Goal: Task Accomplishment & Management: Manage account settings

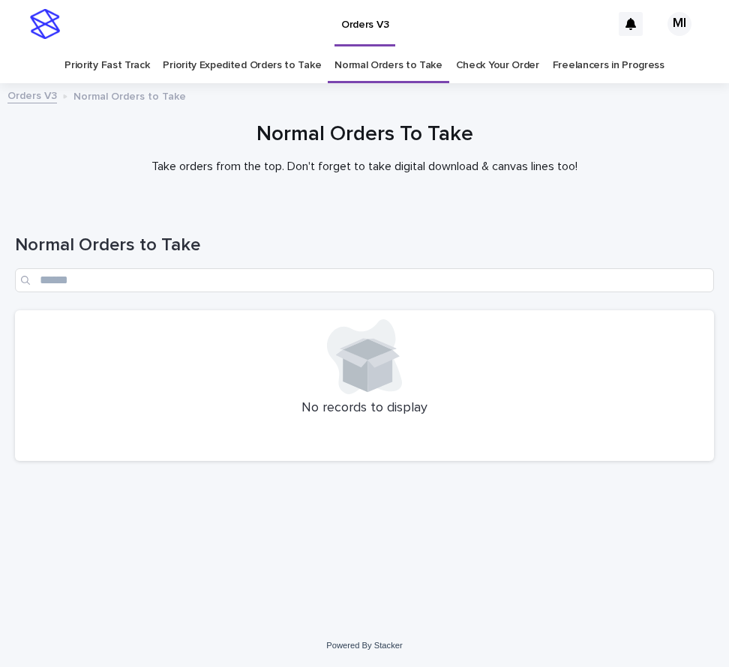
click at [287, 73] on link "Priority Expedited Orders to Take" at bounding box center [242, 65] width 158 height 35
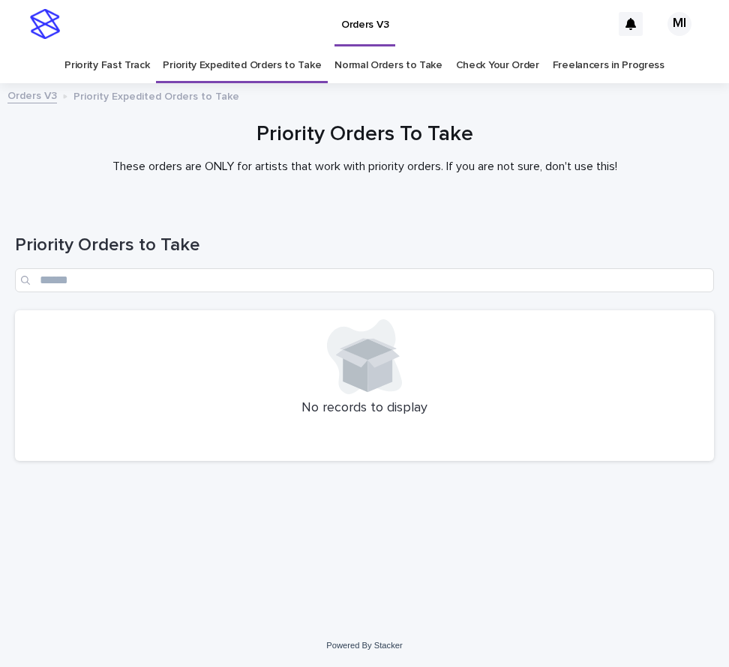
click at [137, 73] on link "Priority Fast Track" at bounding box center [106, 65] width 85 height 35
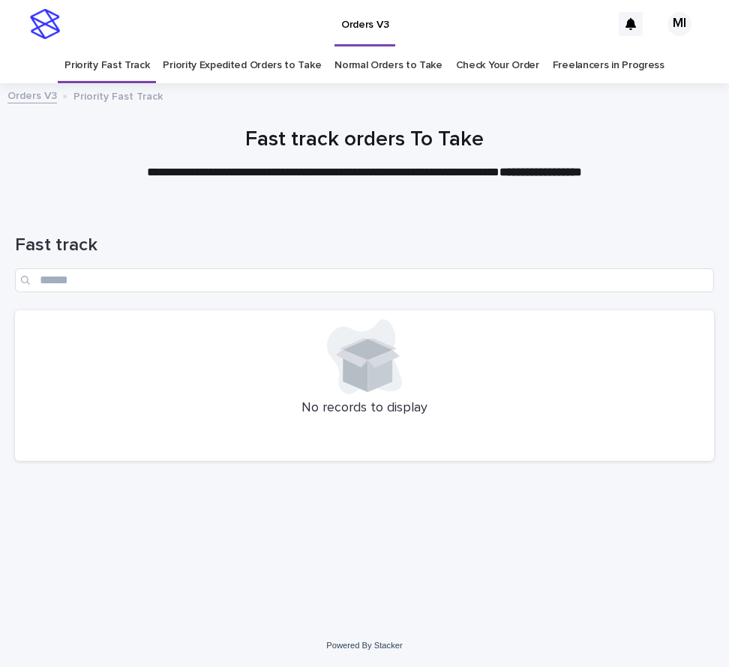
click at [496, 70] on link "Check Your Order" at bounding box center [497, 65] width 83 height 35
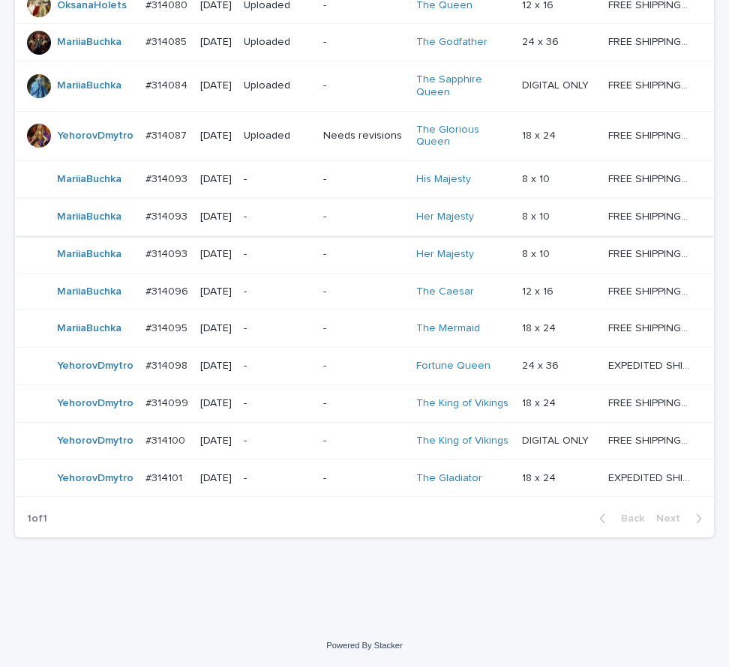
scroll to position [1263, 0]
click at [317, 161] on td "-" at bounding box center [277, 179] width 79 height 37
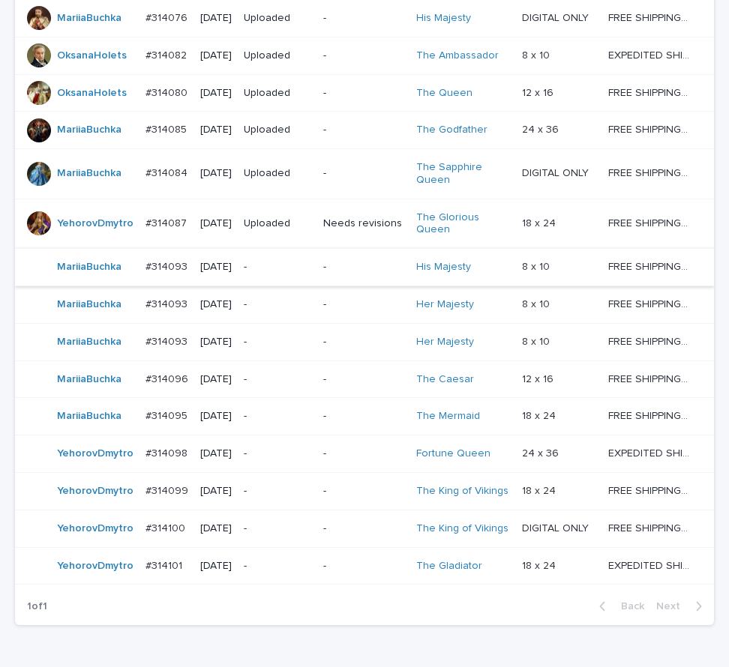
scroll to position [1323, 0]
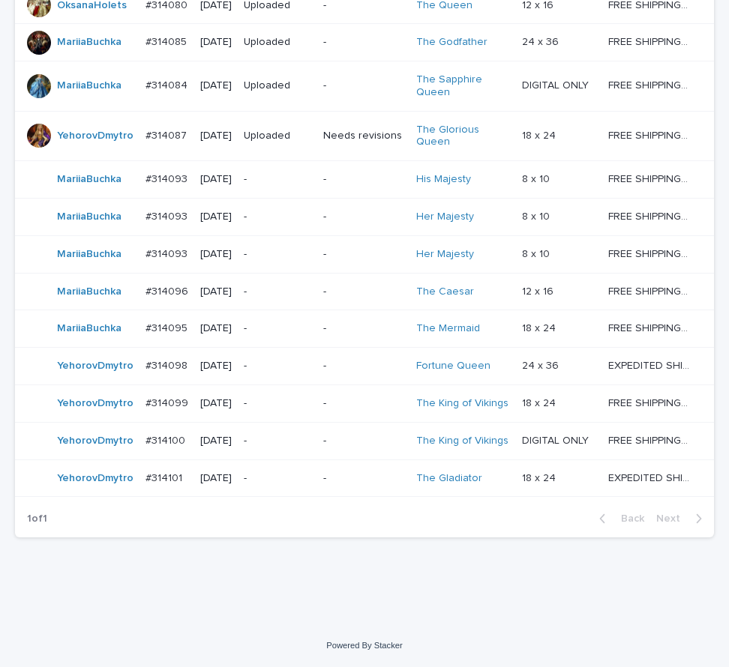
click at [356, 485] on p "-" at bounding box center [363, 478] width 80 height 13
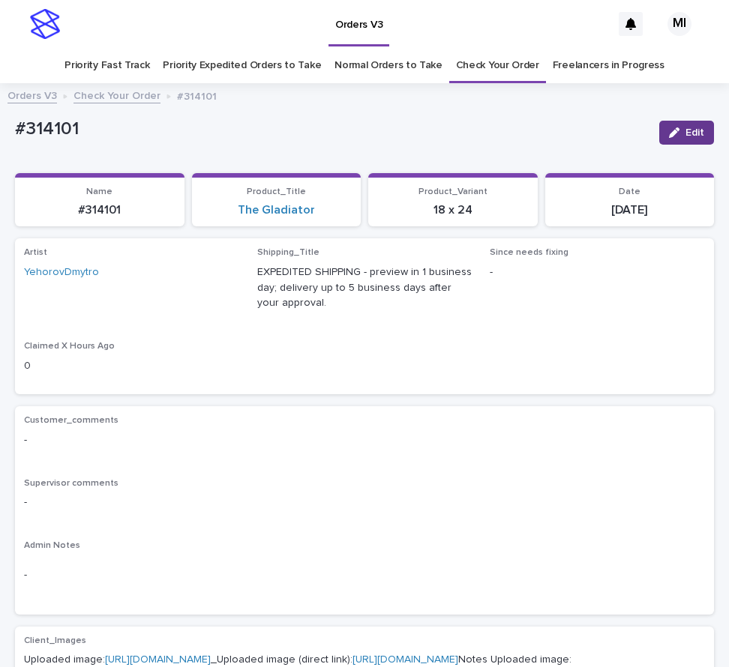
click at [670, 133] on div "button" at bounding box center [677, 132] width 16 height 10
click at [677, 133] on span "Save" at bounding box center [689, 132] width 25 height 10
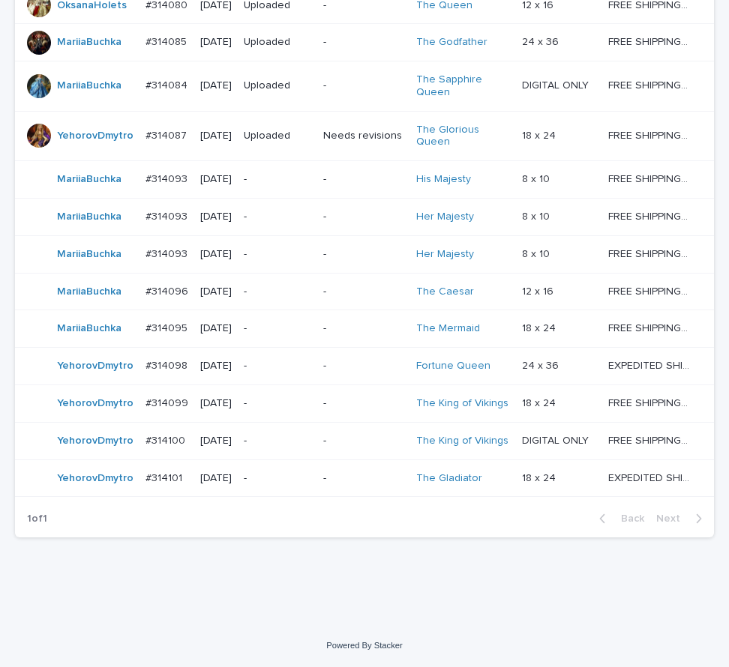
scroll to position [1338, 0]
click at [328, 422] on td "-" at bounding box center [363, 440] width 92 height 37
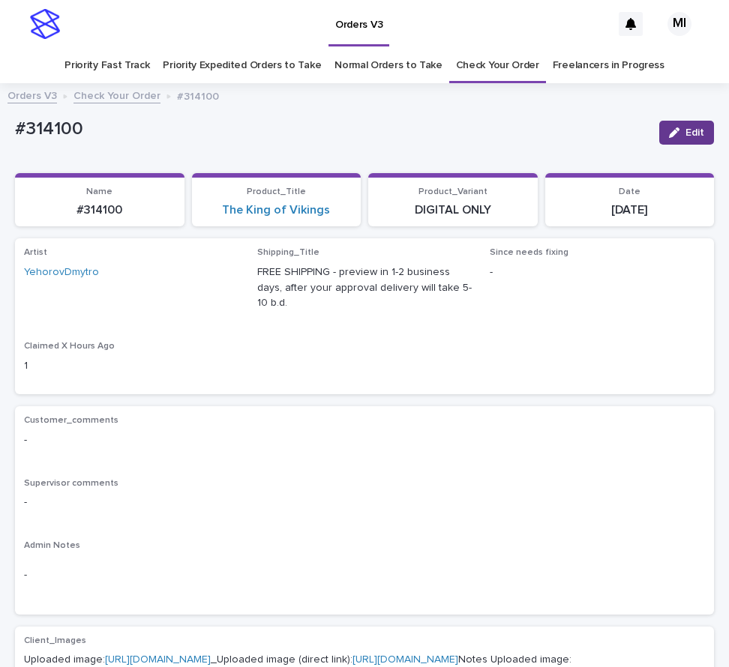
click at [685, 131] on span "Edit" at bounding box center [694, 132] width 19 height 10
click at [681, 131] on span "Save" at bounding box center [689, 132] width 25 height 10
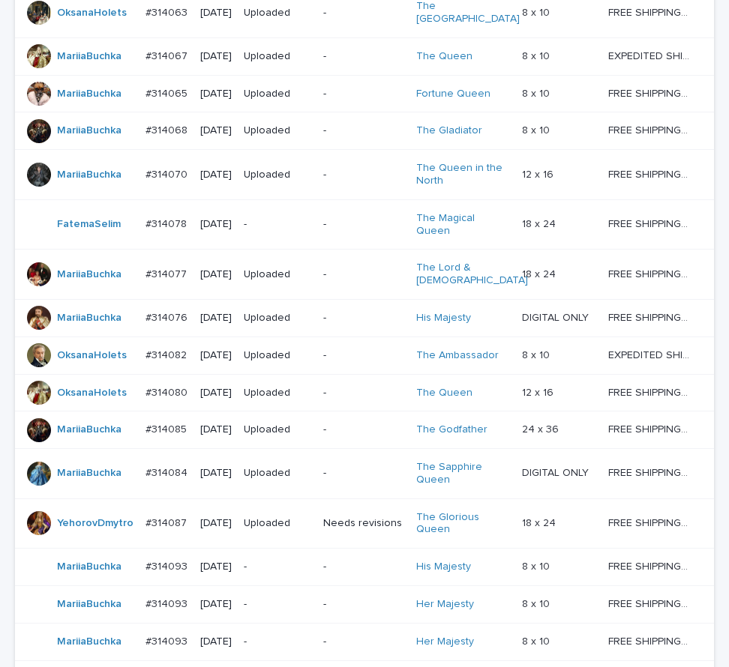
scroll to position [1323, 0]
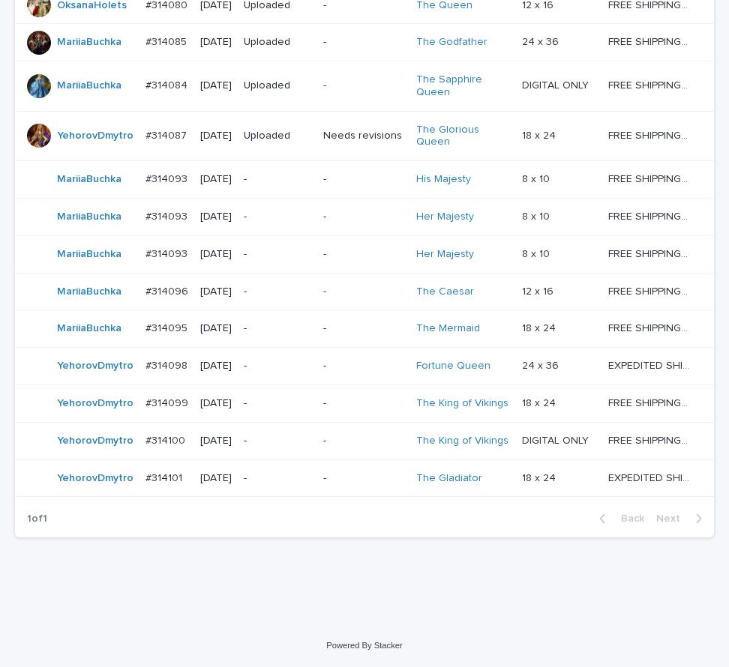
click at [334, 397] on p "-" at bounding box center [363, 403] width 80 height 13
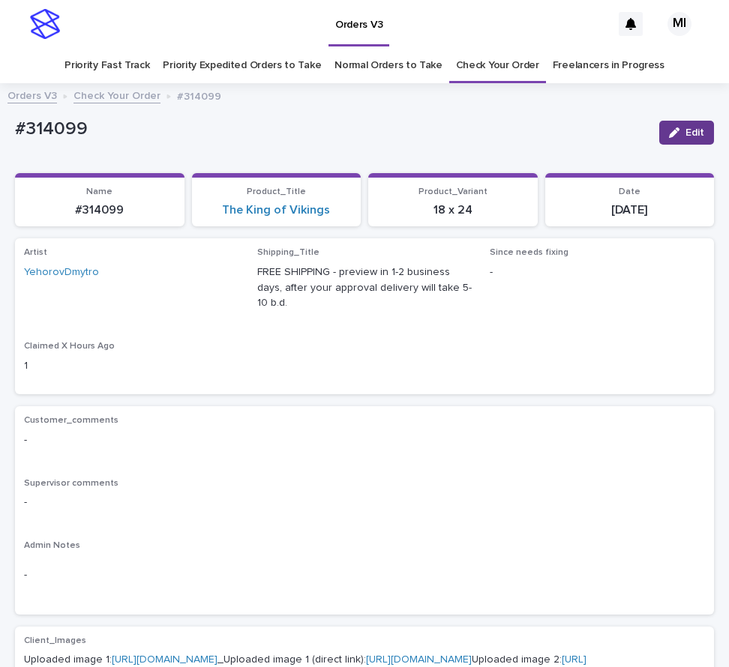
click at [670, 133] on div "button" at bounding box center [677, 132] width 16 height 10
click at [677, 133] on span "Save" at bounding box center [689, 132] width 25 height 10
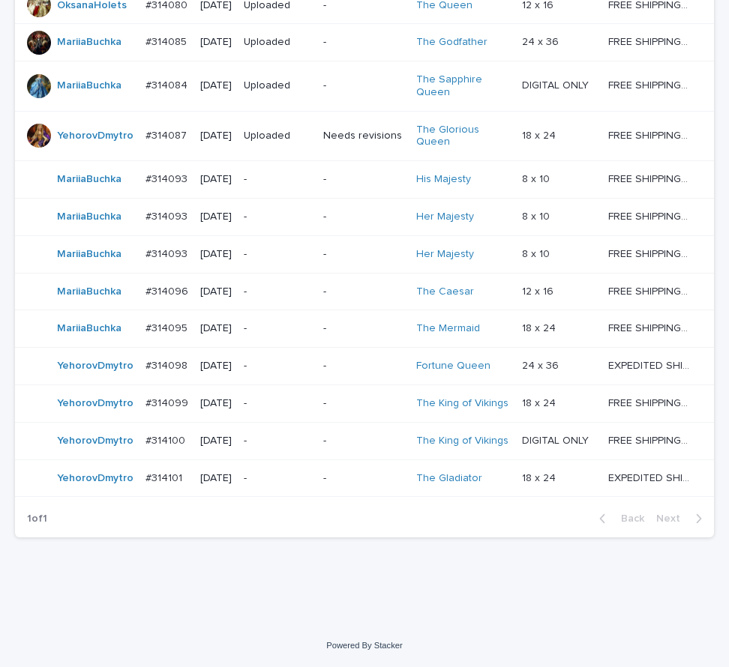
scroll to position [1338, 0]
click at [325, 348] on td "-" at bounding box center [363, 366] width 92 height 37
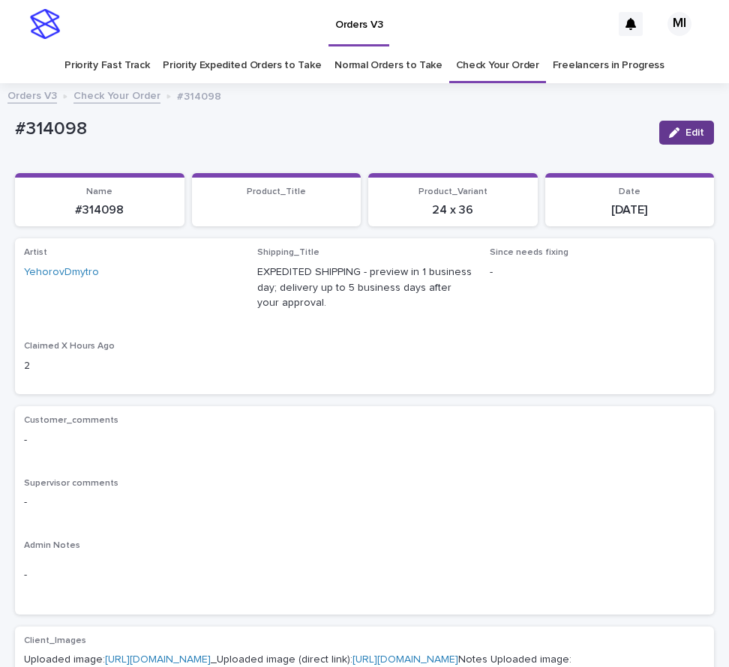
click at [685, 128] on span "Edit" at bounding box center [694, 132] width 19 height 10
click at [677, 128] on span "Save" at bounding box center [689, 132] width 25 height 10
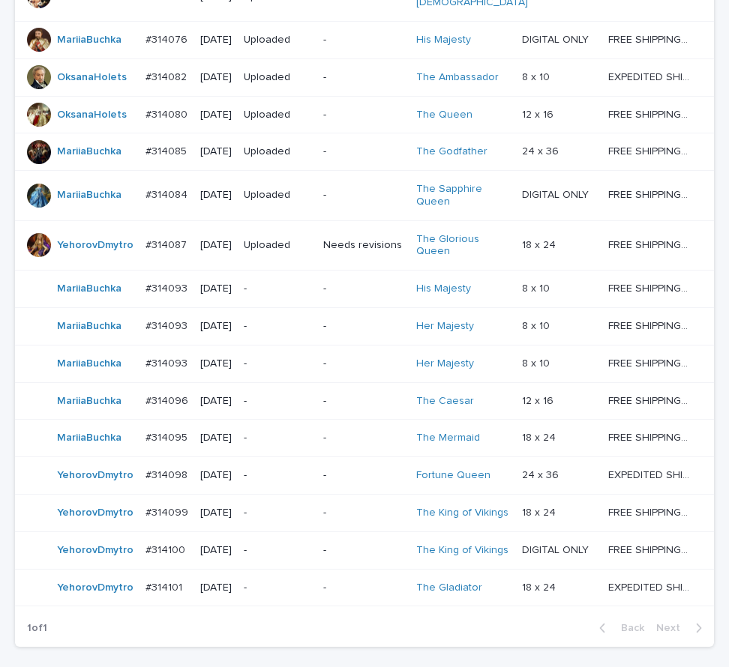
scroll to position [1248, 0]
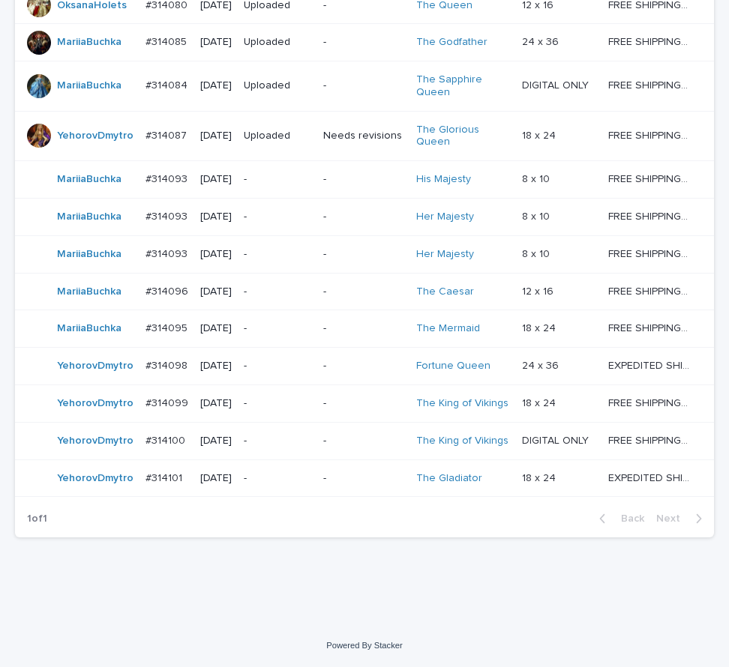
click at [325, 348] on td "-" at bounding box center [363, 328] width 92 height 37
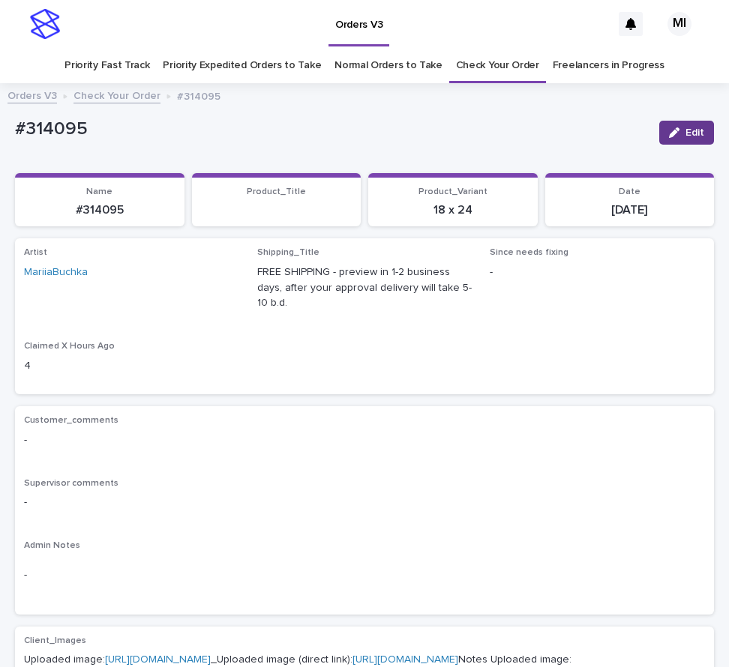
click at [685, 130] on span "Edit" at bounding box center [694, 132] width 19 height 10
click at [683, 130] on span "Save" at bounding box center [689, 132] width 25 height 10
click at [334, 60] on link "Normal Orders to Take" at bounding box center [388, 65] width 108 height 35
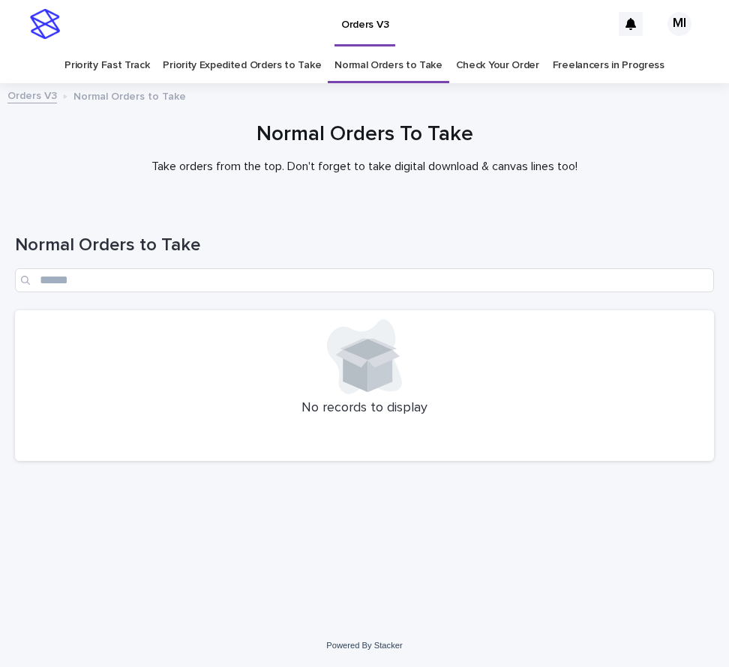
click at [238, 68] on link "Priority Expedited Orders to Take" at bounding box center [242, 65] width 158 height 35
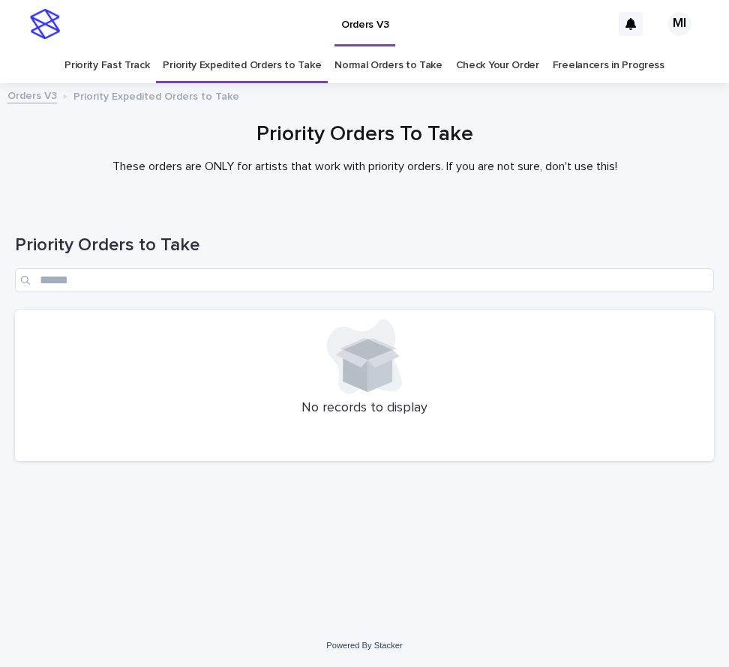
click at [107, 65] on link "Priority Fast Track" at bounding box center [106, 65] width 85 height 35
